Goal: Information Seeking & Learning: Learn about a topic

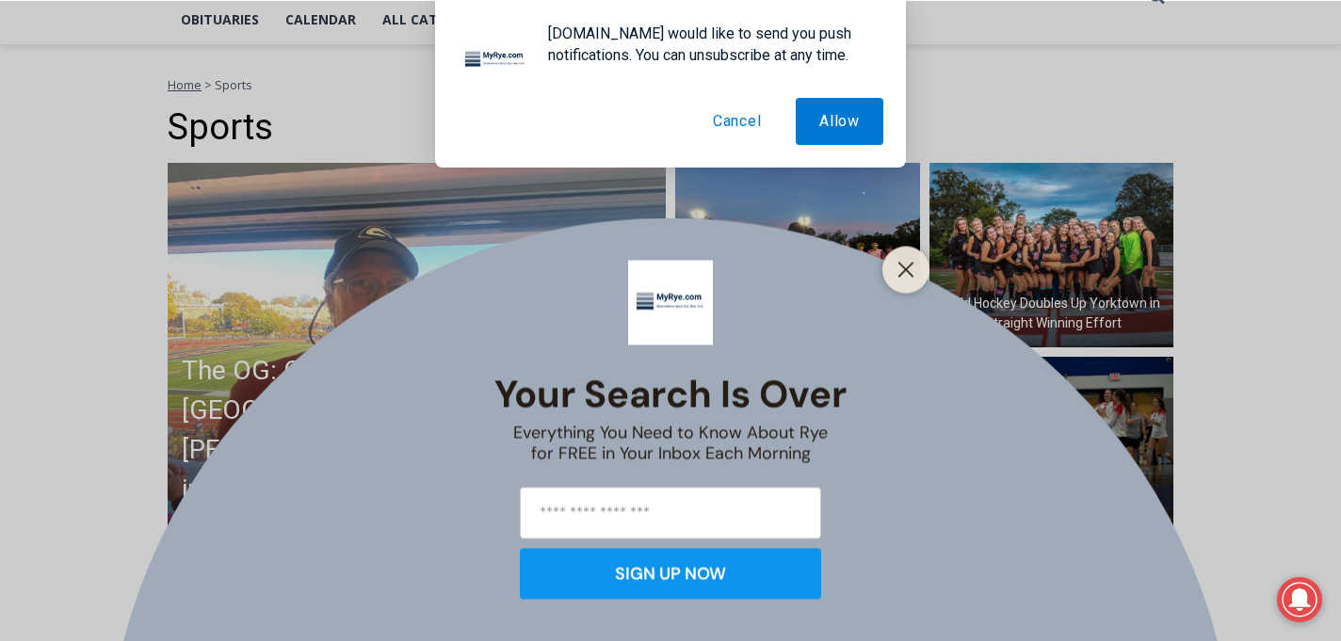
click at [761, 124] on button "Cancel" at bounding box center [738, 121] width 96 height 47
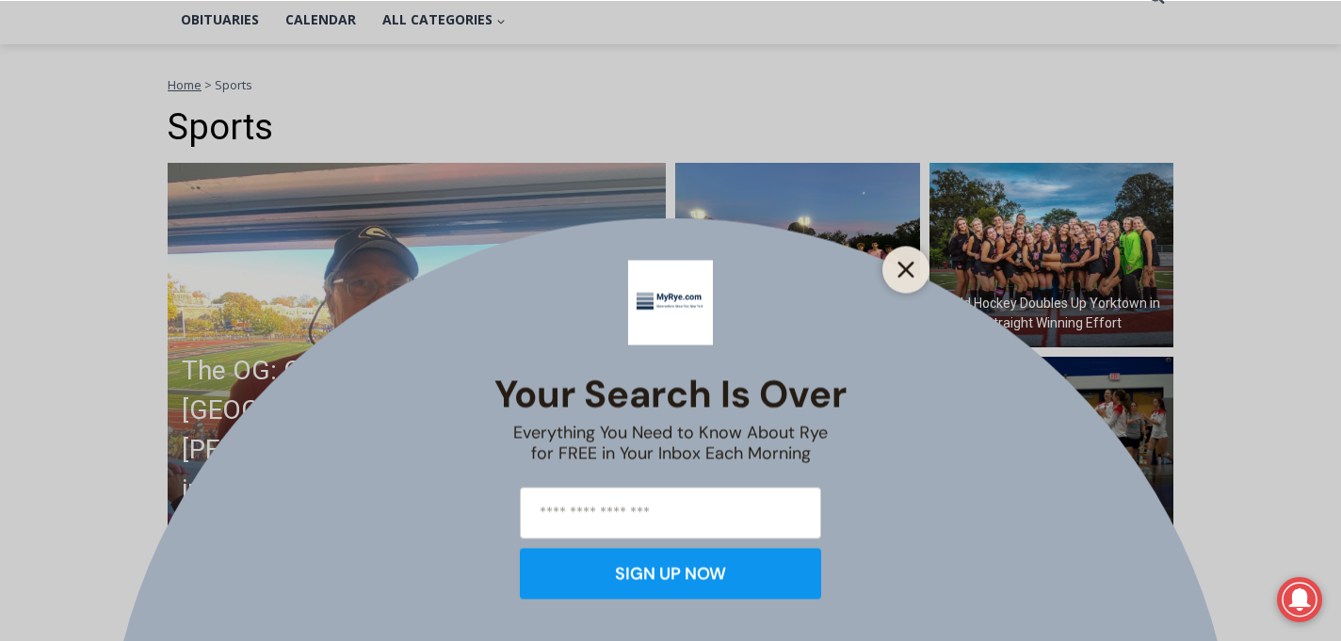
click at [900, 259] on button "Close" at bounding box center [906, 269] width 26 height 26
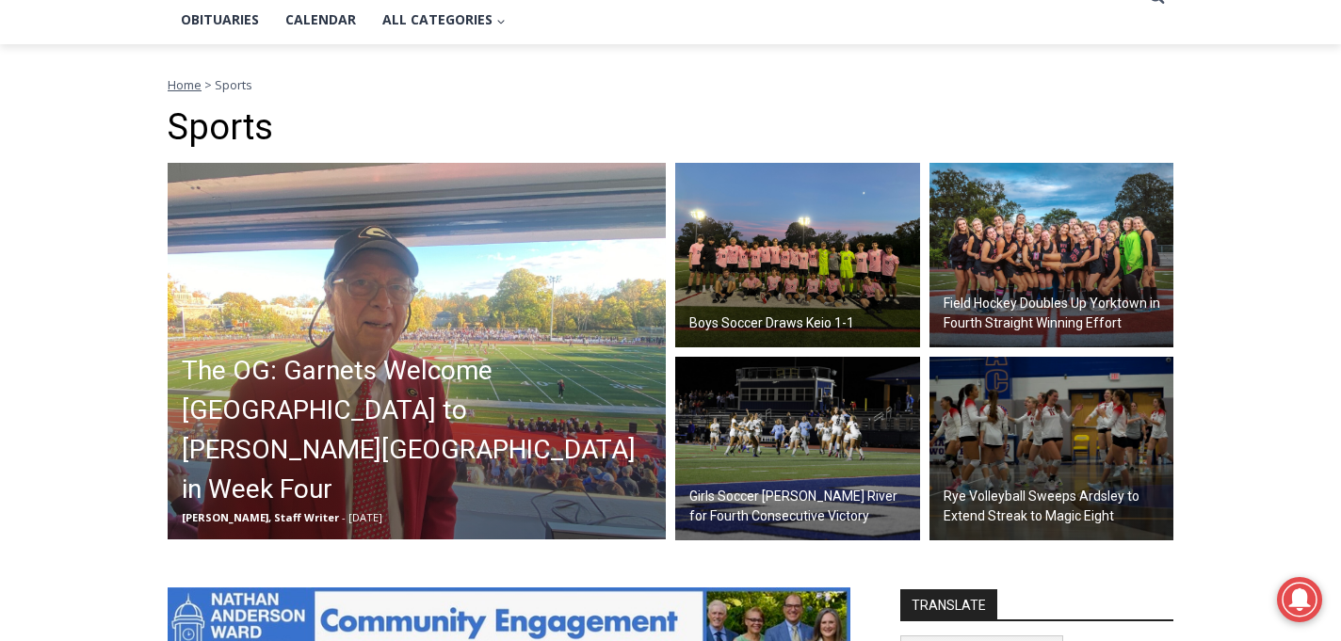
click at [1079, 269] on img at bounding box center [1052, 255] width 245 height 185
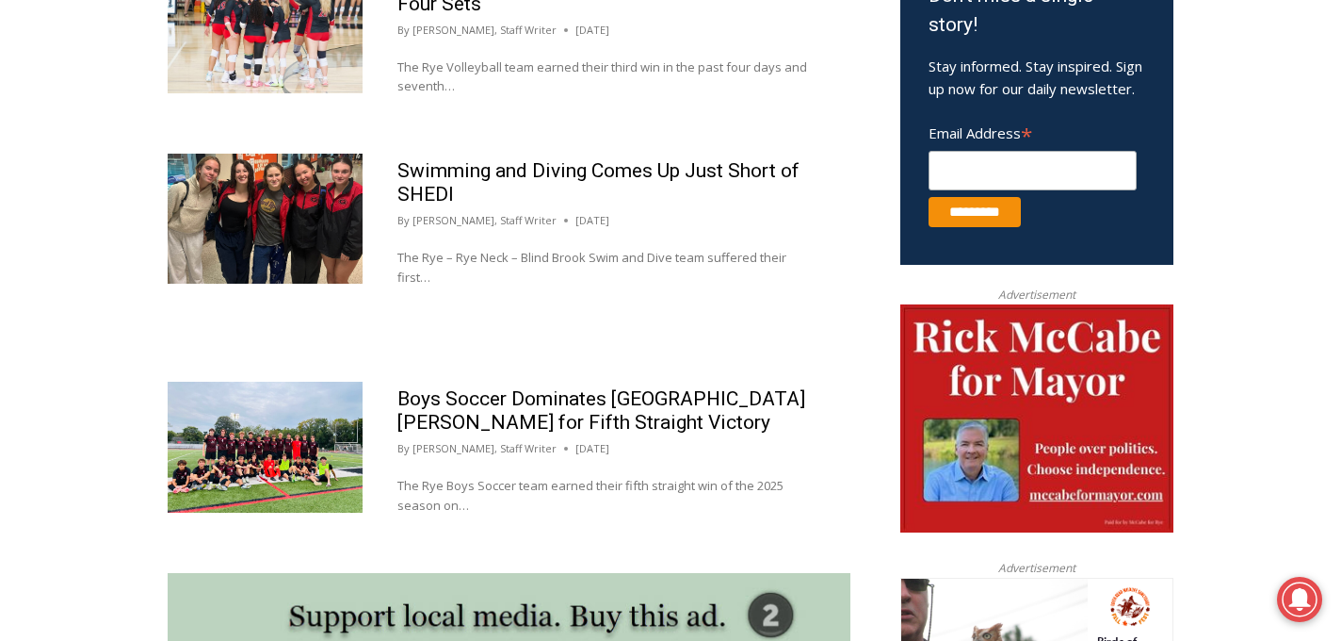
click at [328, 443] on img at bounding box center [265, 447] width 195 height 130
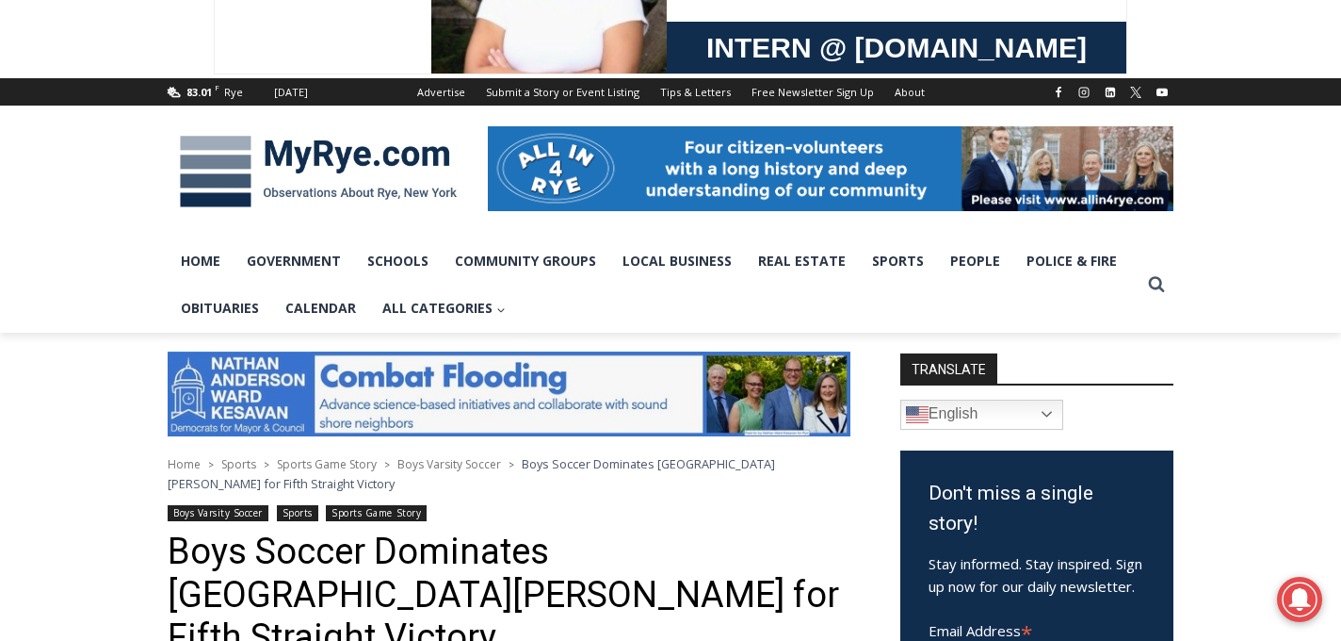
scroll to position [161, 0]
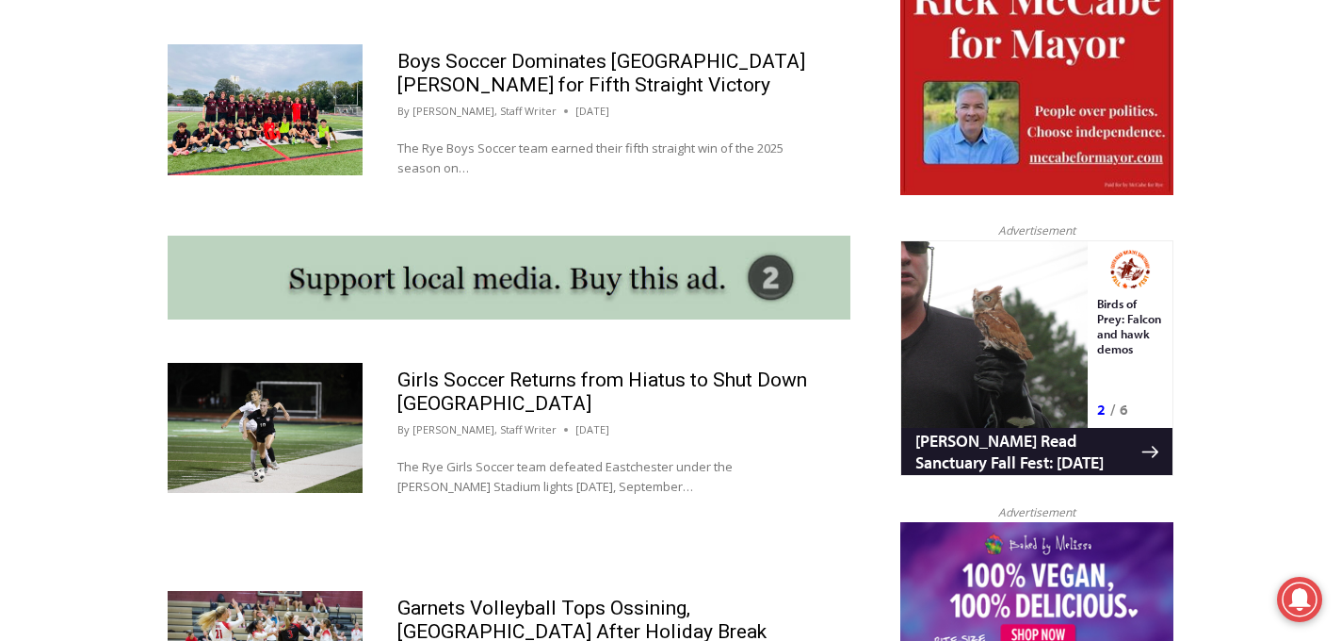
click at [254, 416] on img at bounding box center [265, 428] width 195 height 130
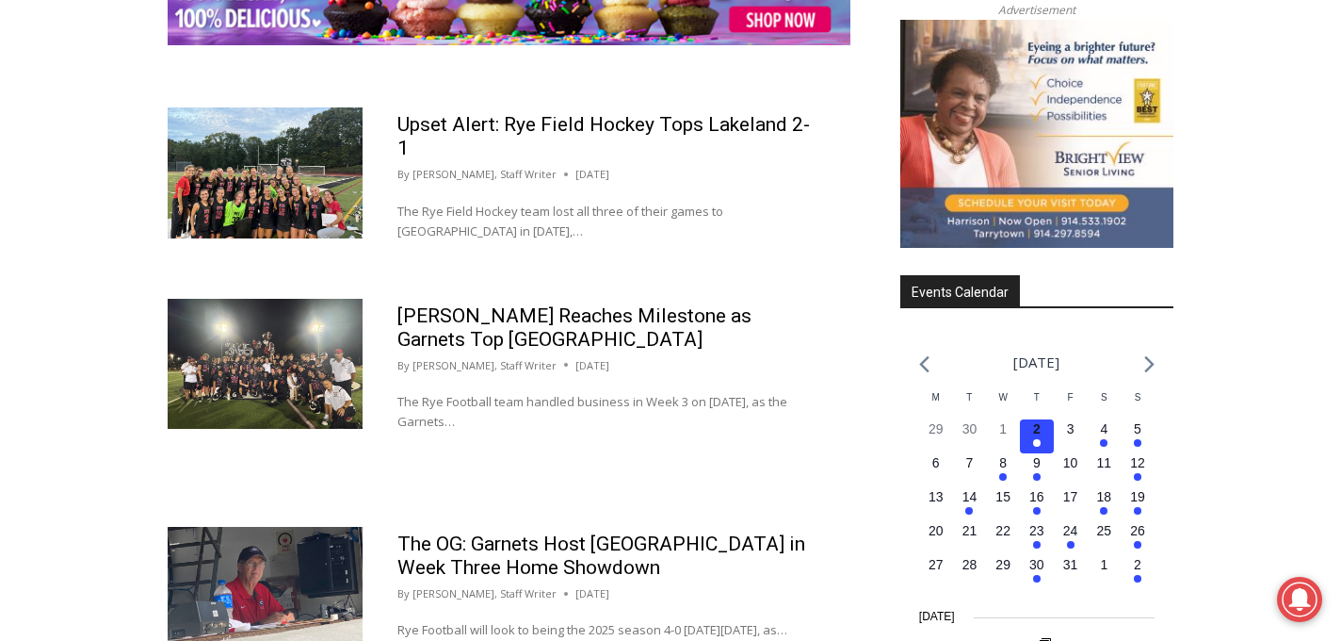
scroll to position [2648, 0]
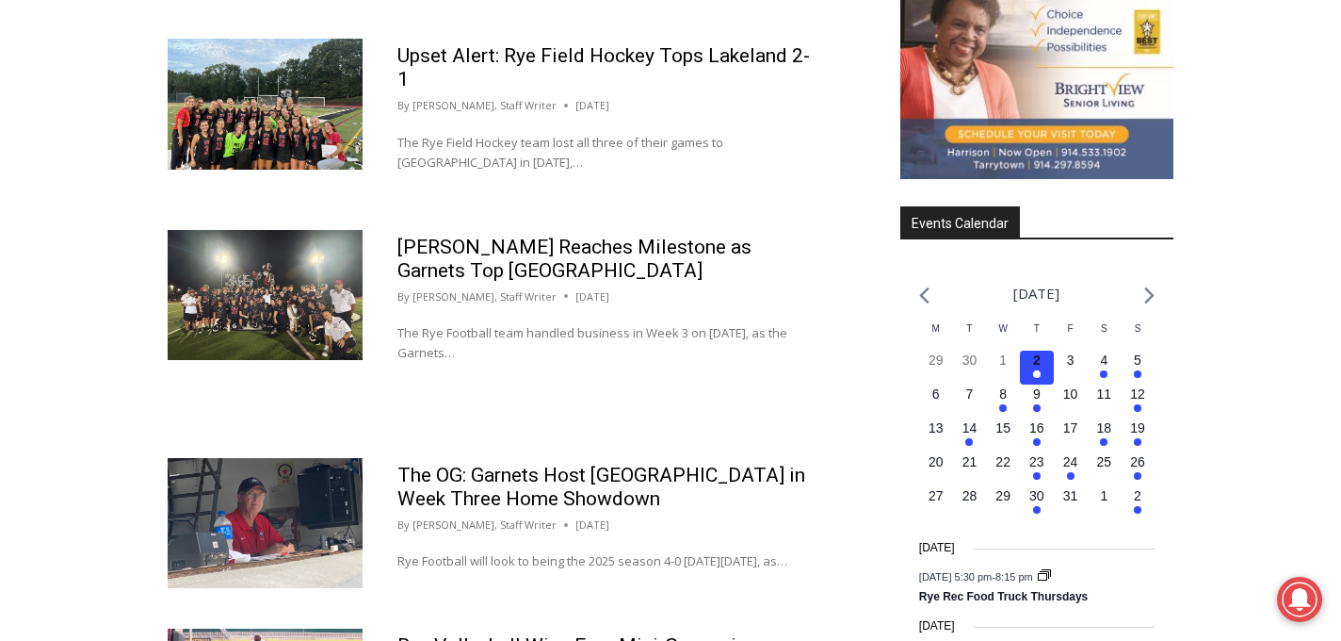
click at [252, 152] on img at bounding box center [265, 104] width 195 height 130
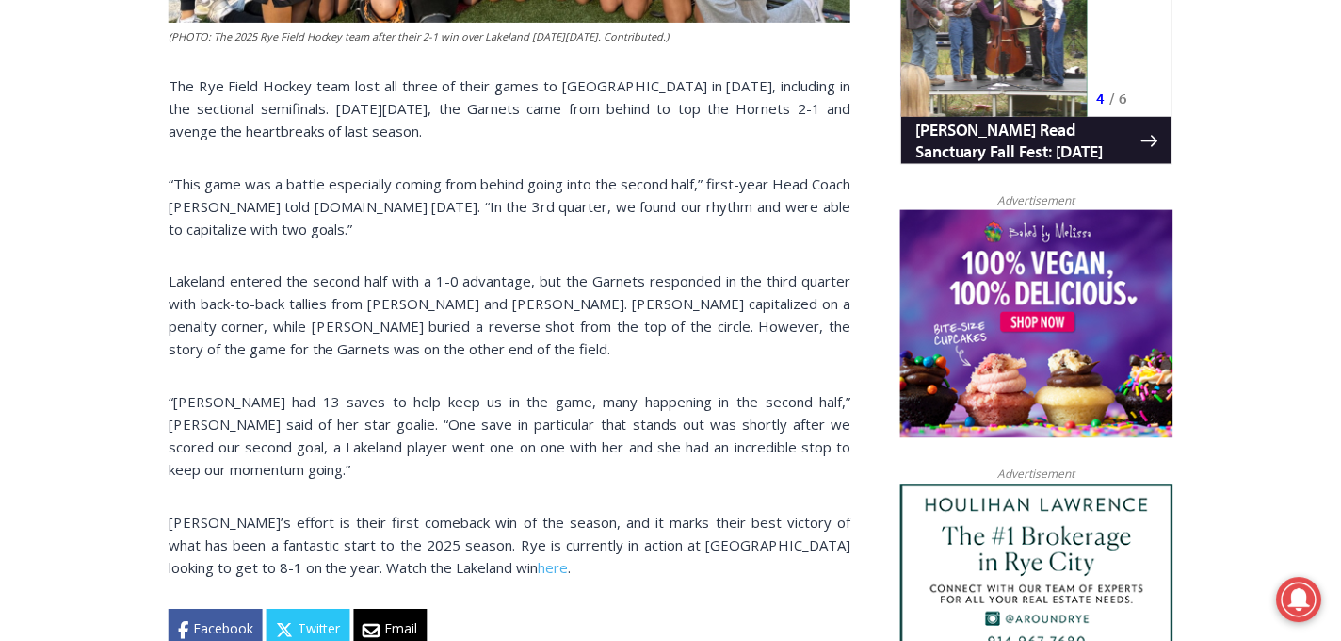
scroll to position [1323, 0]
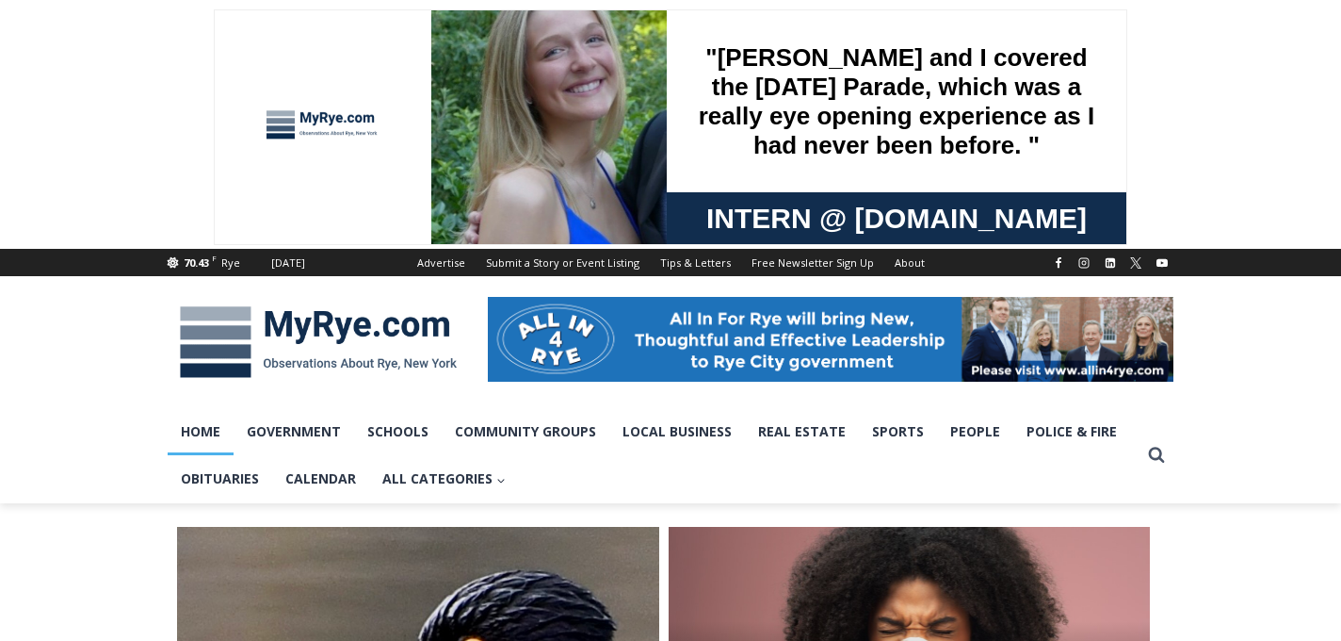
scroll to position [249, 0]
